Goal: Task Accomplishment & Management: Manage account settings

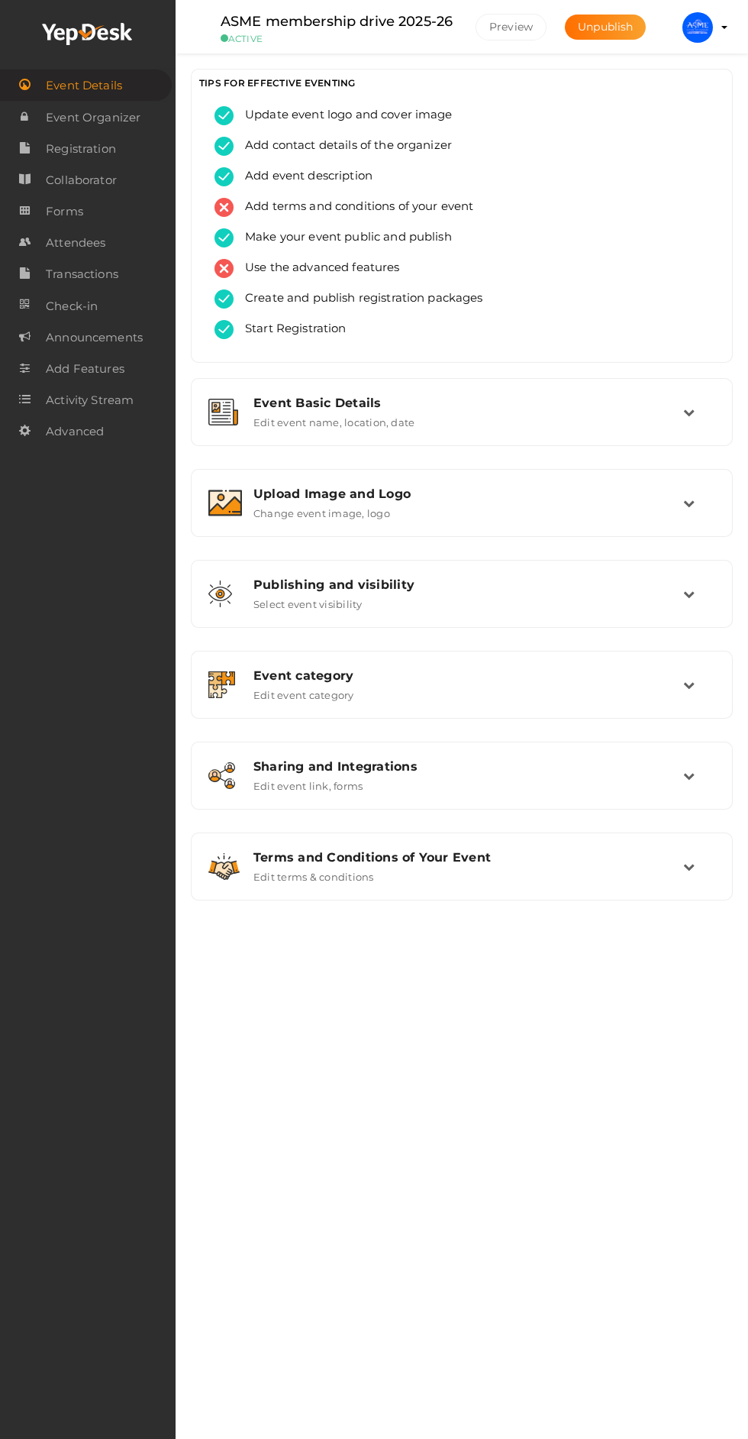
click at [697, 516] on td at bounding box center [699, 502] width 32 height 33
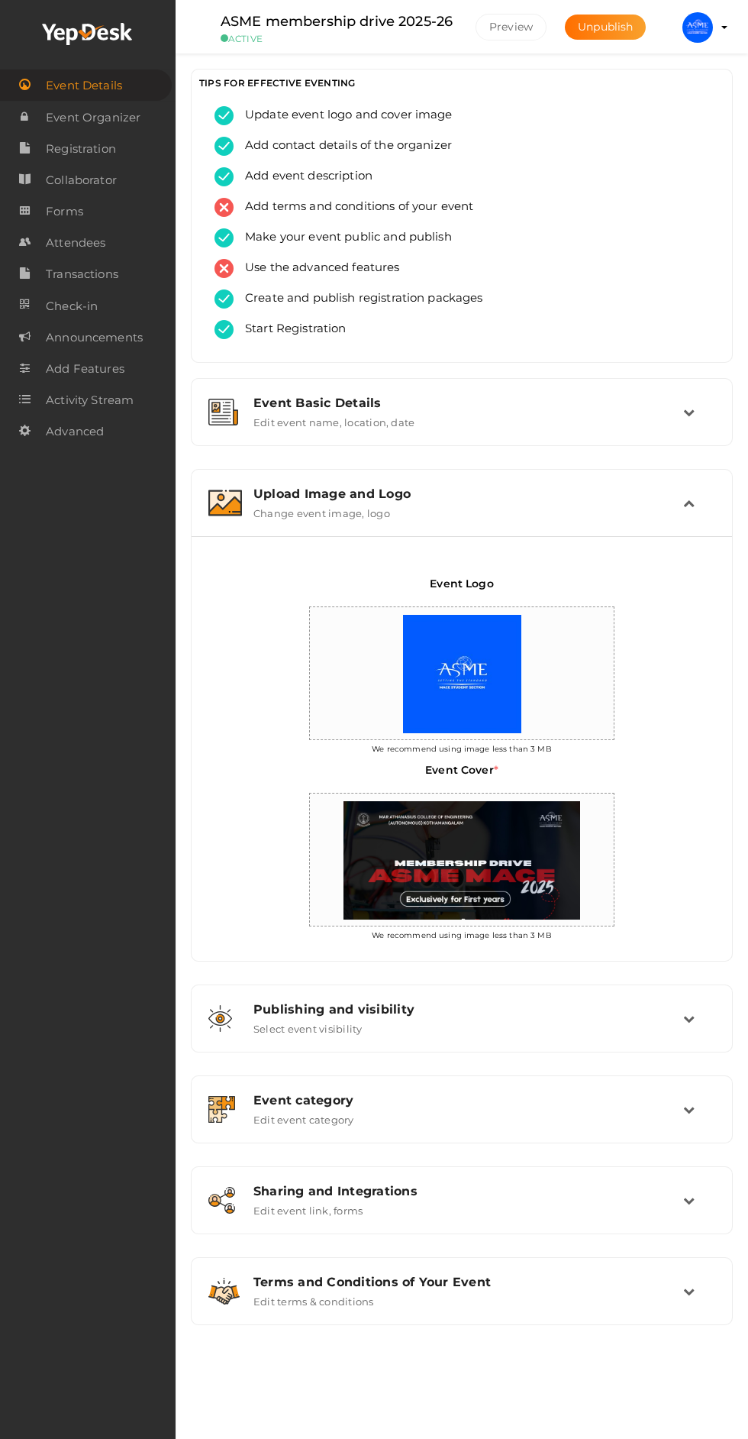
click at [698, 516] on td at bounding box center [699, 502] width 32 height 33
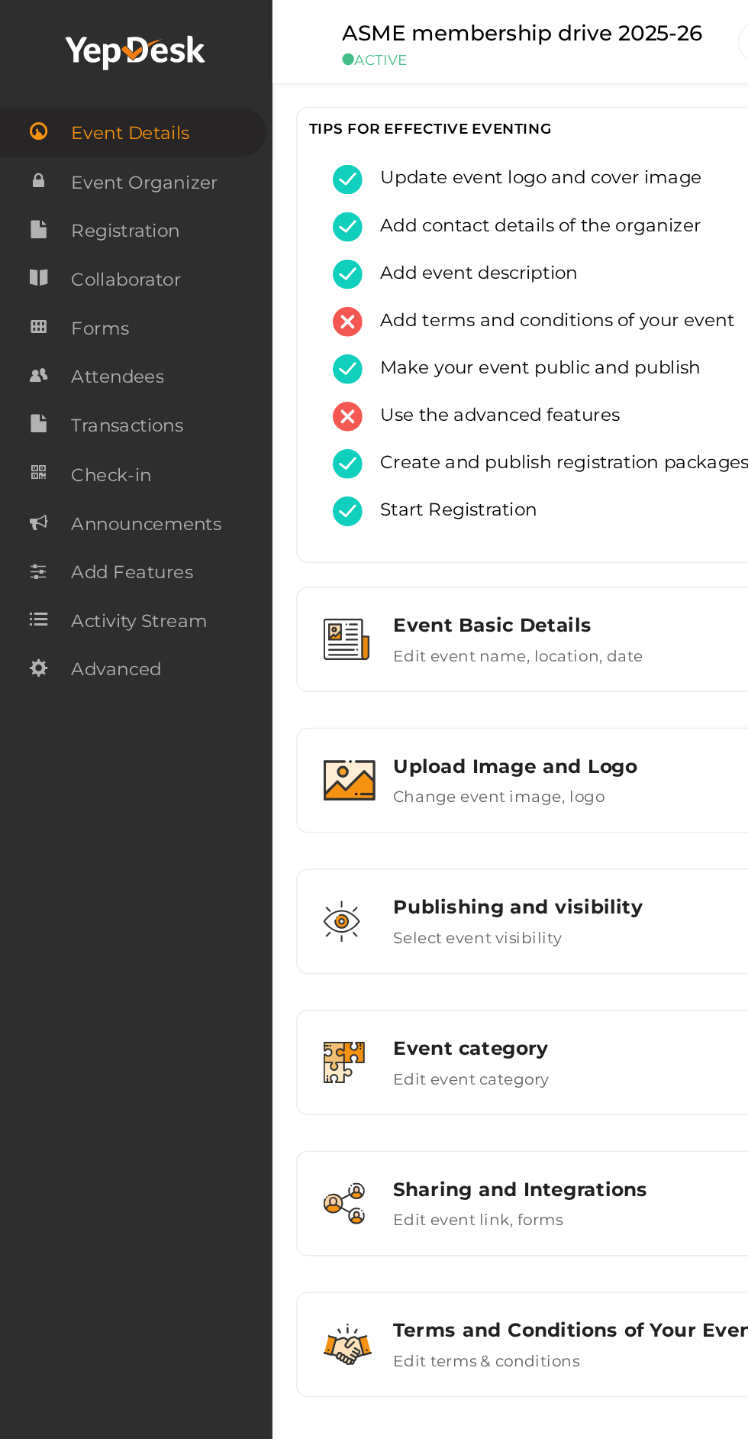
click at [480, 495] on div "Upload Image and Logo" at bounding box center [469, 493] width 430 height 15
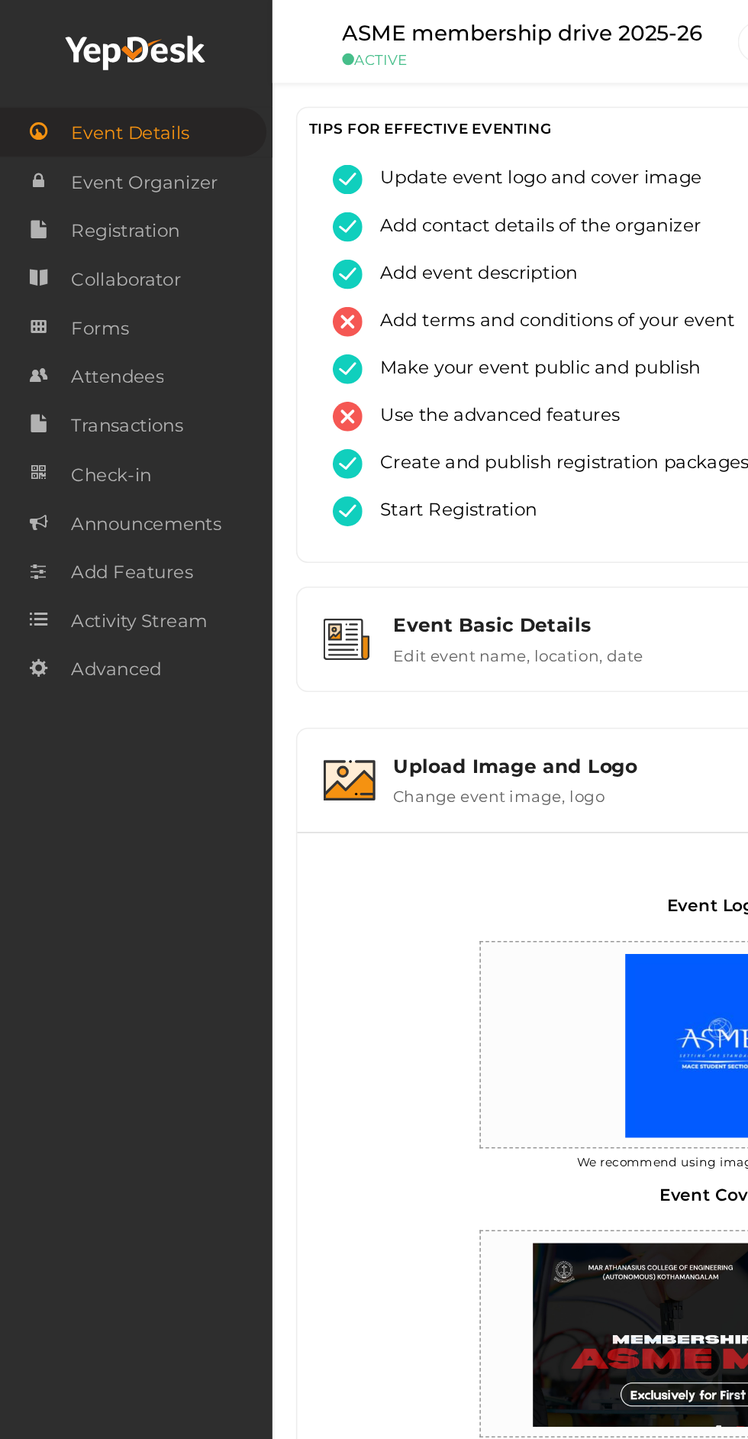
click at [88, 245] on span "Attendees" at bounding box center [76, 243] width 60 height 31
